Goal: Transaction & Acquisition: Purchase product/service

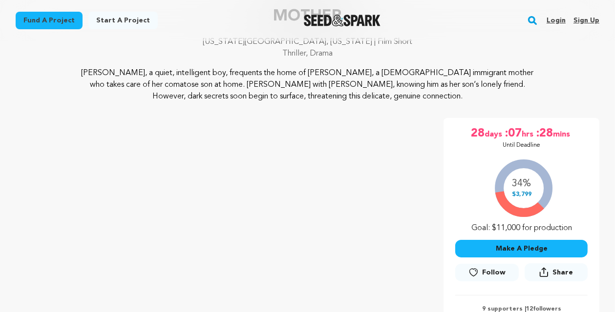
scroll to position [163, 0]
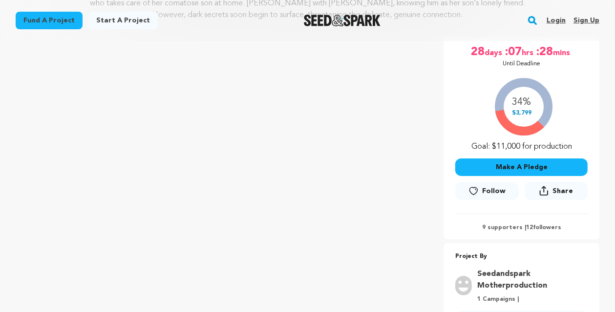
click at [508, 160] on button "Make A Pledge" at bounding box center [521, 168] width 132 height 18
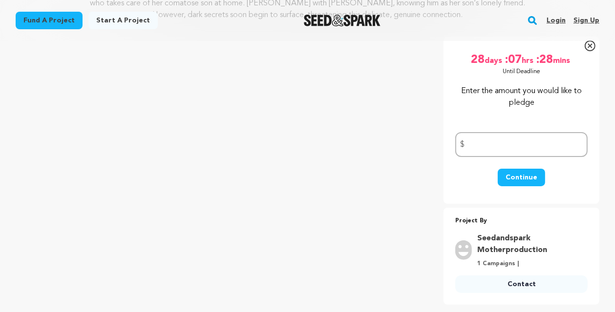
click at [588, 46] on icon at bounding box center [589, 46] width 11 height 11
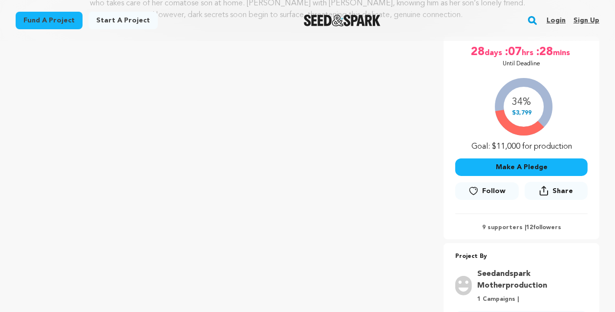
click at [499, 172] on button "Make A Pledge" at bounding box center [521, 168] width 132 height 18
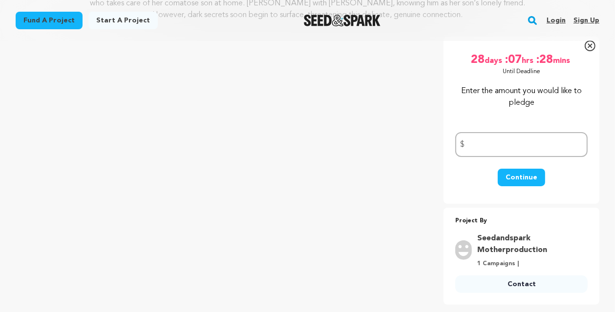
click at [591, 41] on div "Fund a project Start a project Search Login Sign up Start a project" at bounding box center [307, 20] width 615 height 41
click at [589, 44] on icon at bounding box center [589, 45] width 4 height 4
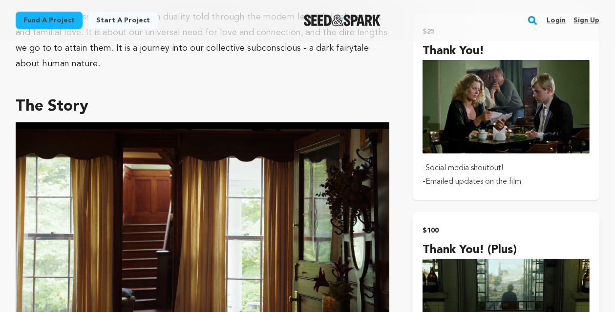
scroll to position [732, 0]
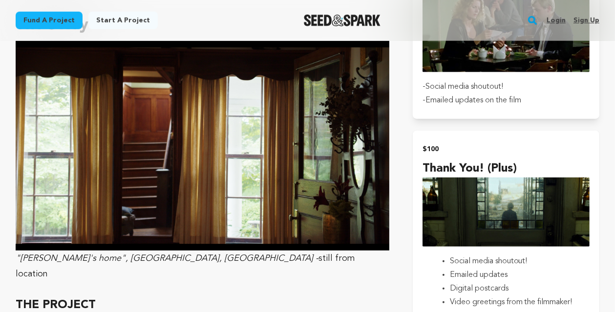
click at [462, 188] on img "submit" at bounding box center [505, 212] width 167 height 69
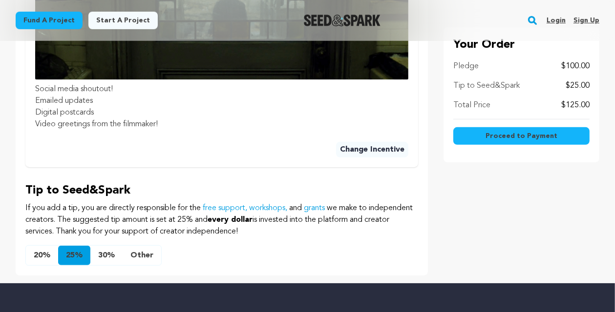
scroll to position [569, 0]
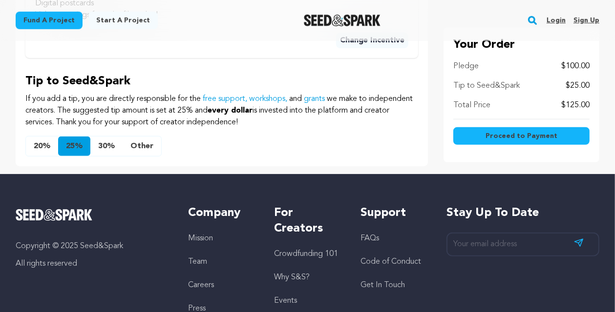
click at [143, 137] on button "Other" at bounding box center [142, 147] width 39 height 20
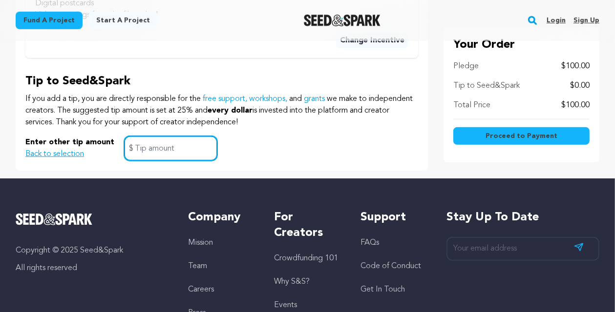
click at [153, 137] on input "text" at bounding box center [170, 148] width 93 height 25
type input "5"
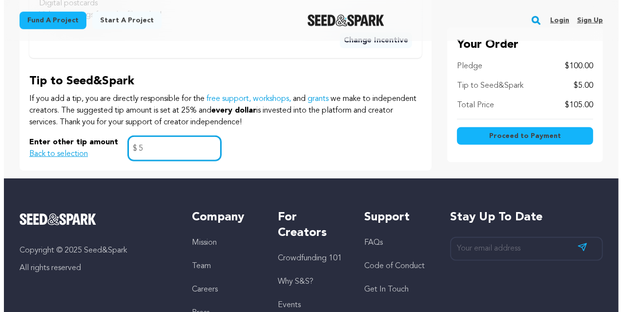
scroll to position [488, 0]
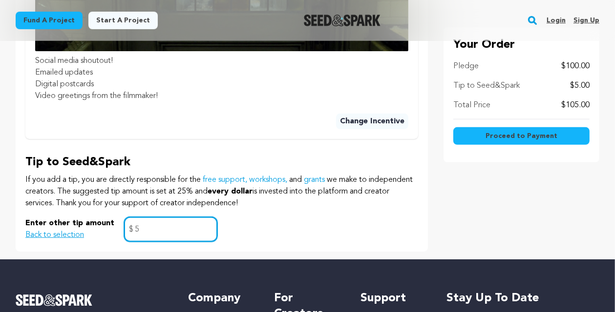
type input "5"
click at [500, 142] on button "Proceed to Payment" at bounding box center [521, 136] width 136 height 18
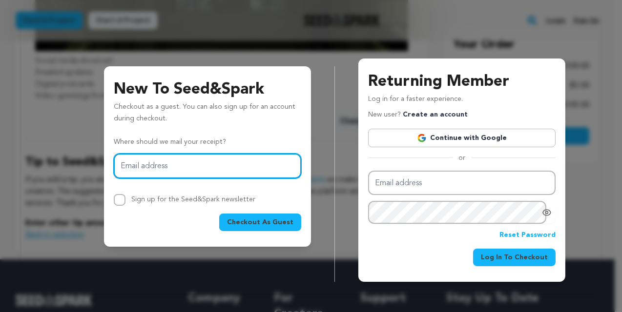
click at [179, 166] on input "Email address" at bounding box center [207, 166] width 187 height 25
type input "nereycsk@gmail.com"
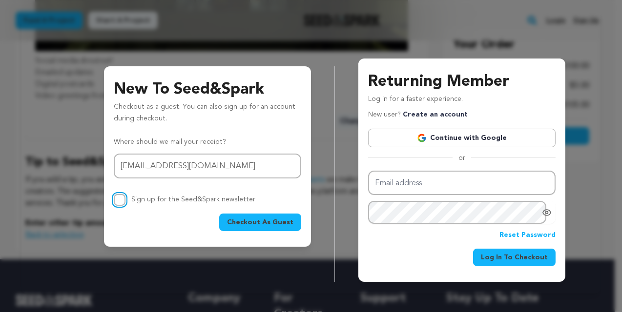
click at [116, 202] on input "Sign up for the Seed&Spark newsletter" at bounding box center [120, 200] width 12 height 12
click at [114, 198] on input "Sign up for the Seed&Spark newsletter" at bounding box center [120, 200] width 12 height 12
checkbox input "false"
click at [261, 224] on span "Checkout As Guest" at bounding box center [260, 223] width 66 height 10
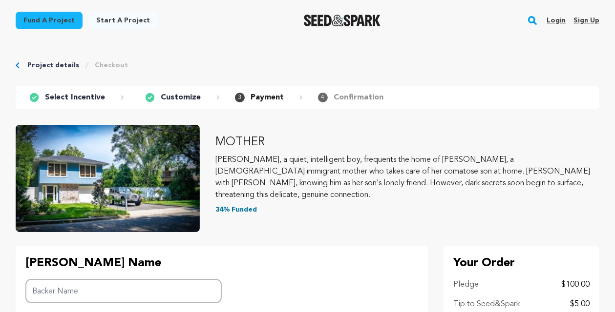
scroll to position [81, 0]
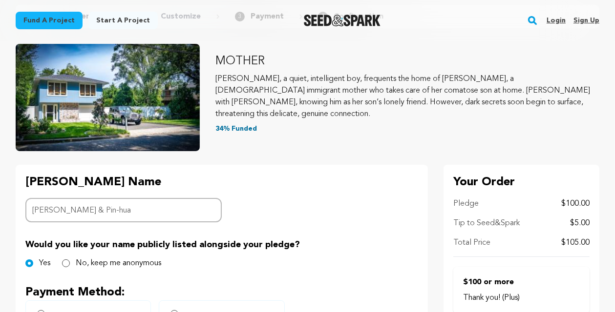
type input "[PERSON_NAME] & Pin-hua"
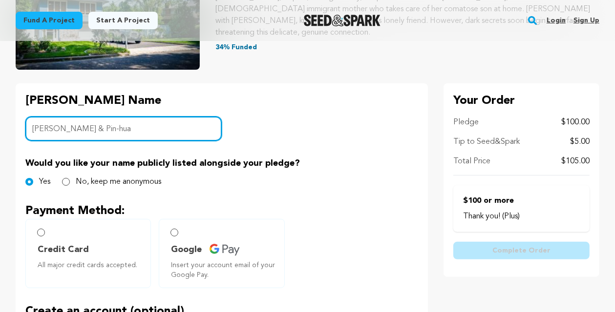
scroll to position [244, 0]
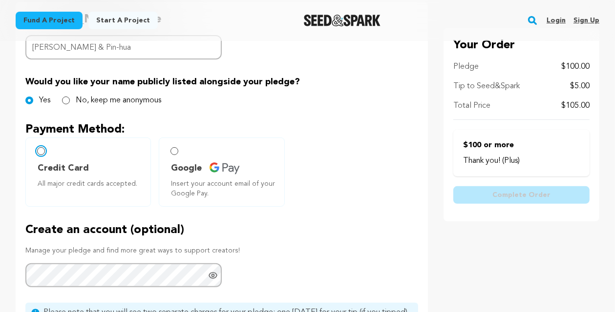
click at [42, 151] on input "Credit Card All major credit cards accepted." at bounding box center [41, 151] width 8 height 8
radio input "false"
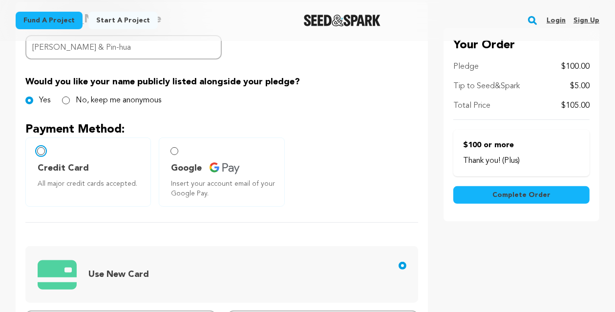
scroll to position [325, 0]
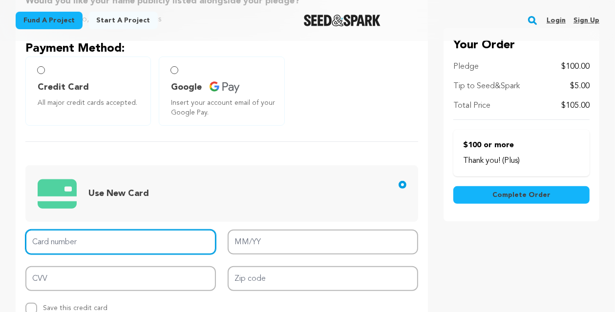
click at [108, 235] on input "Card number" at bounding box center [120, 242] width 190 height 25
type input "[CREDIT_CARD_NUMBER]"
type input "08/28"
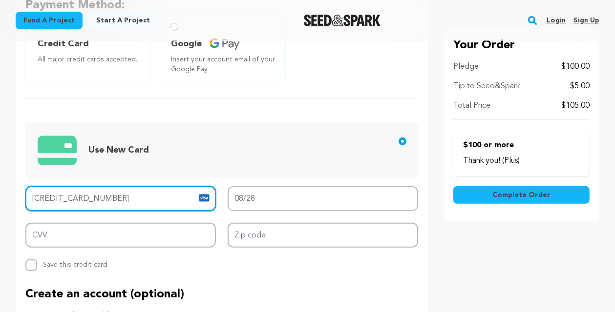
scroll to position [407, 0]
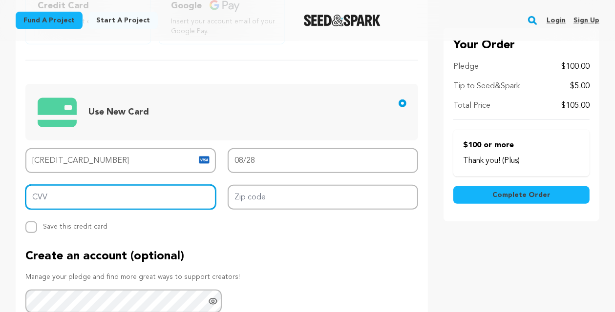
click at [51, 195] on input "CVV" at bounding box center [120, 197] width 190 height 25
type input "837"
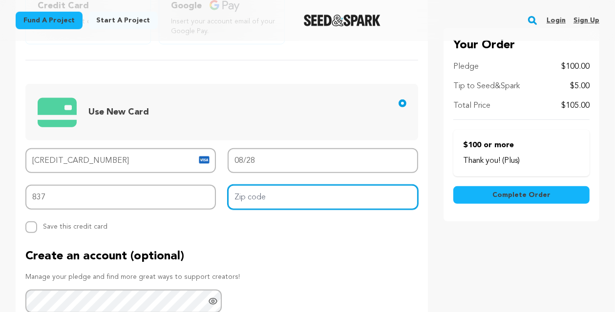
click at [318, 199] on input "Zip code" at bounding box center [323, 197] width 190 height 25
type input "90034"
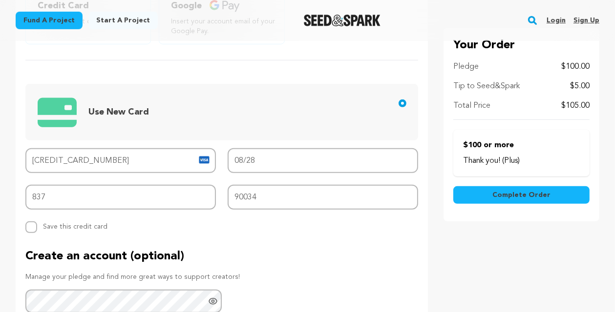
click at [101, 216] on div "Card number [CREDIT_CARD_NUMBER] MM/YY 08/28 CVV 837 Zip code 90034 Replace sav…" at bounding box center [221, 190] width 393 height 85
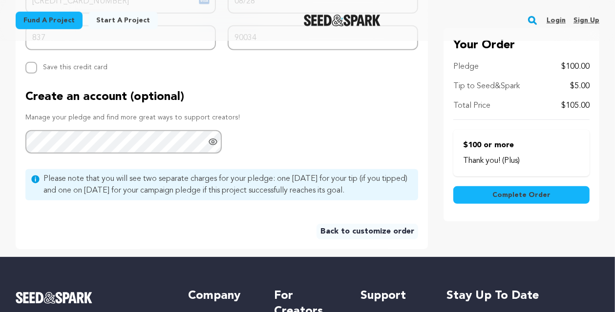
scroll to position [569, 0]
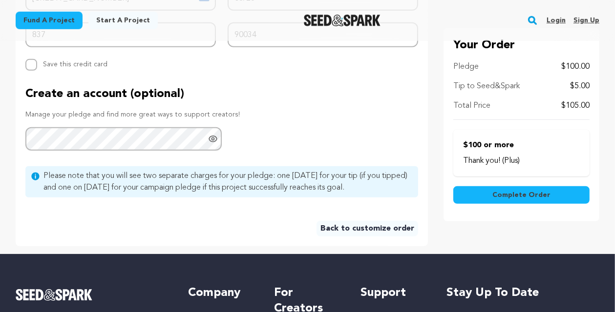
click at [356, 229] on link "Back to customize order" at bounding box center [367, 229] width 102 height 16
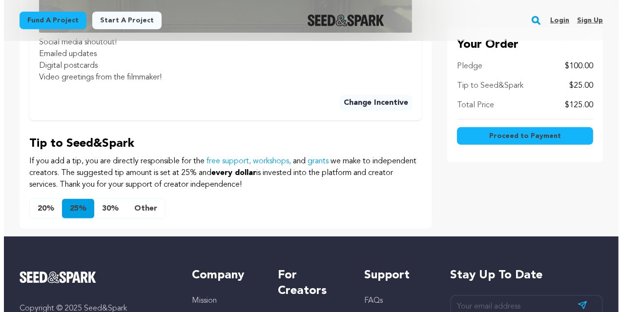
scroll to position [569, 0]
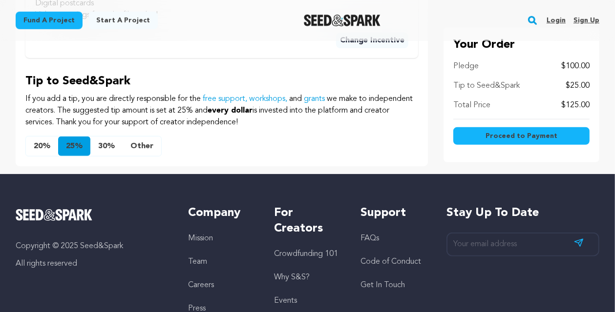
click at [141, 137] on button "Other" at bounding box center [142, 147] width 39 height 20
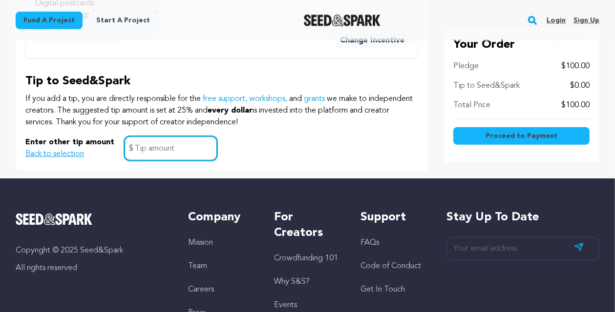
click at [161, 145] on input "text" at bounding box center [170, 148] width 93 height 25
type input "2"
type input "5"
click at [529, 131] on span "Proceed to Payment" at bounding box center [521, 136] width 72 height 10
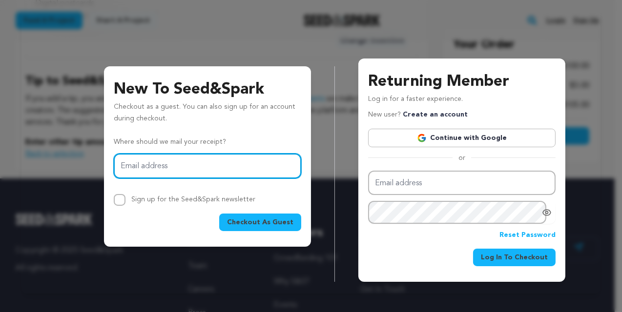
click at [161, 171] on input "Email address" at bounding box center [207, 166] width 187 height 25
type input "nereycsk@gmail.com"
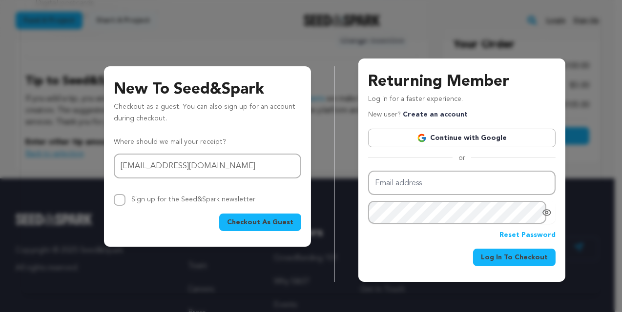
click at [247, 222] on span "Checkout As Guest" at bounding box center [260, 223] width 66 height 10
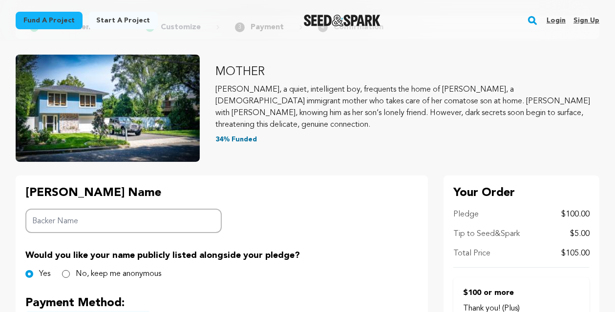
scroll to position [163, 0]
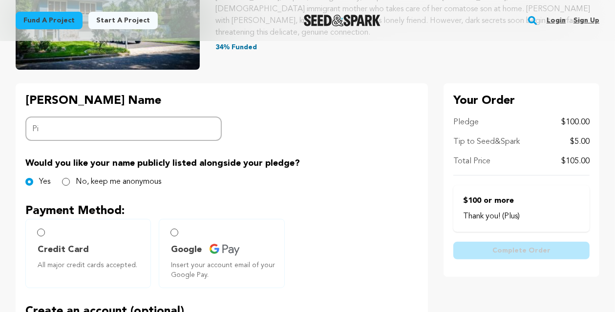
type input "P"
type input "Y"
type input "Hao & Hua"
click at [37, 239] on label "Credit Card All major credit cards accepted." at bounding box center [87, 253] width 125 height 69
radio input "true"
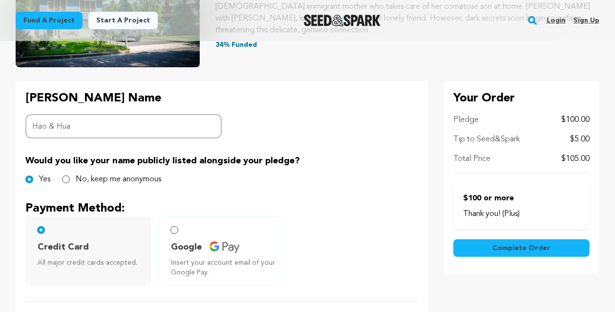
scroll to position [325, 0]
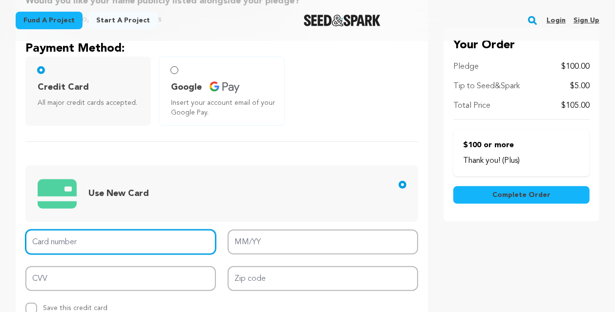
click at [103, 245] on input "Card number" at bounding box center [120, 242] width 190 height 25
type input "4266 8417 3172 3621"
type input "08/28"
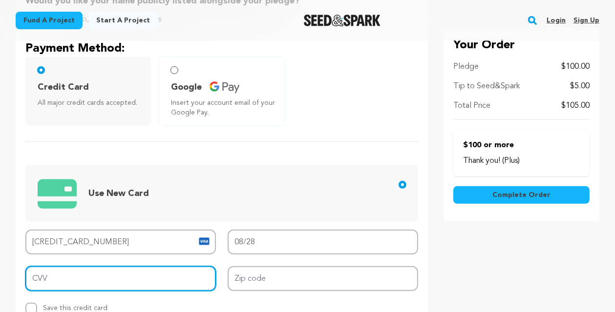
click at [61, 284] on input "CVV" at bounding box center [120, 279] width 190 height 25
type input "837"
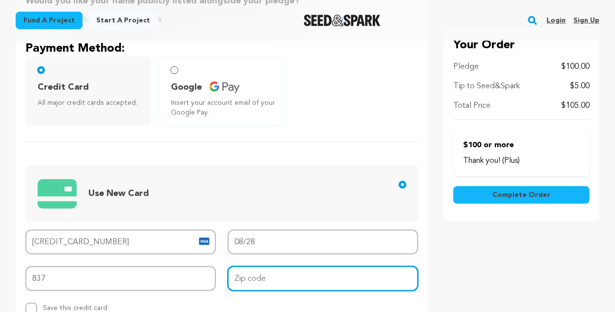
click at [265, 269] on input "Zip code" at bounding box center [323, 279] width 190 height 25
type input "90034"
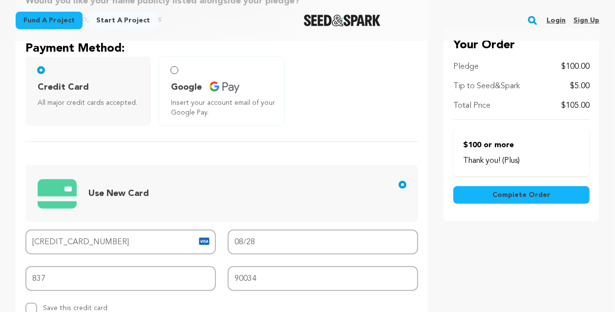
click at [208, 148] on div "Use New Card Card number 4266 8417 3172 3621 MM/YY 08/28 CVV 837 Zip code 90034…" at bounding box center [221, 228] width 393 height 173
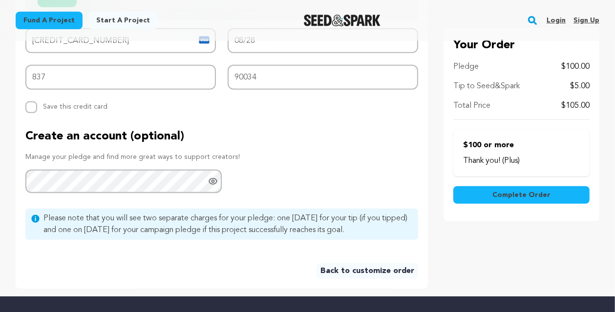
scroll to position [569, 0]
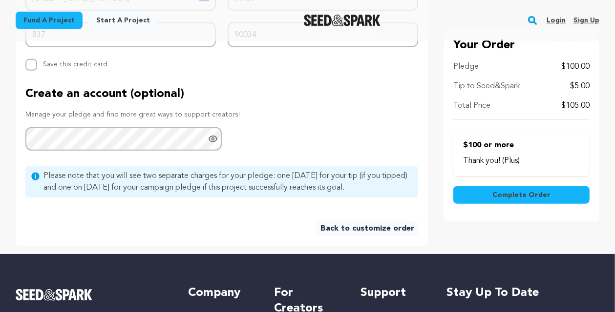
click at [211, 136] on icon "Show password as plain text. Warning: this will display your password on the sc…" at bounding box center [213, 139] width 8 height 6
click at [507, 190] on span "Complete Order" at bounding box center [521, 195] width 58 height 10
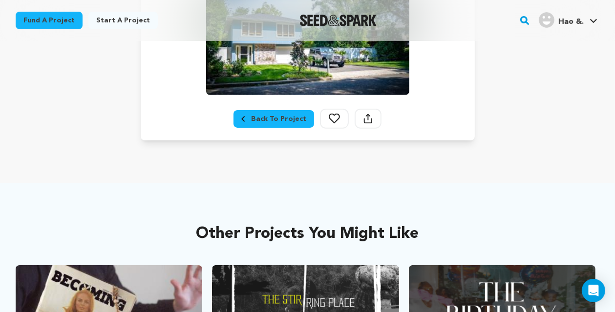
scroll to position [163, 0]
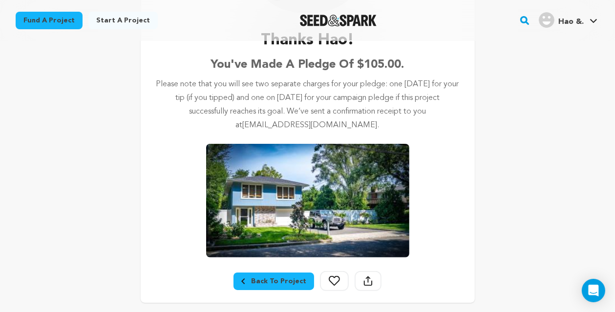
click at [275, 283] on div "Back To Project" at bounding box center [273, 282] width 65 height 10
